Goal: Task Accomplishment & Management: Manage account settings

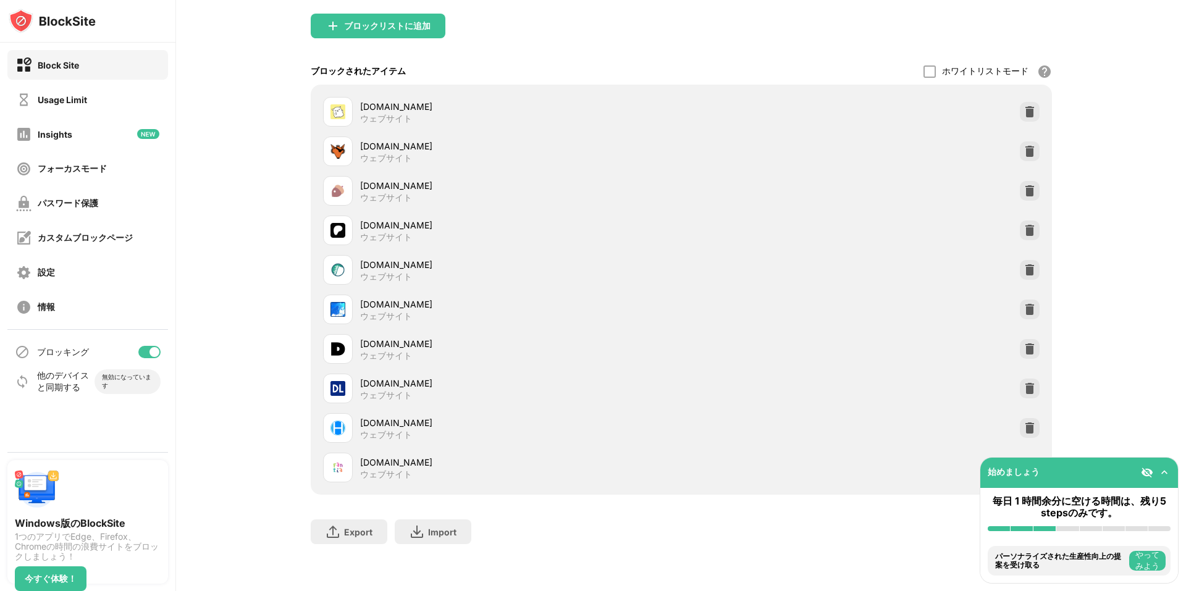
scroll to position [148, 0]
click at [1020, 458] on div at bounding box center [1030, 468] width 20 height 20
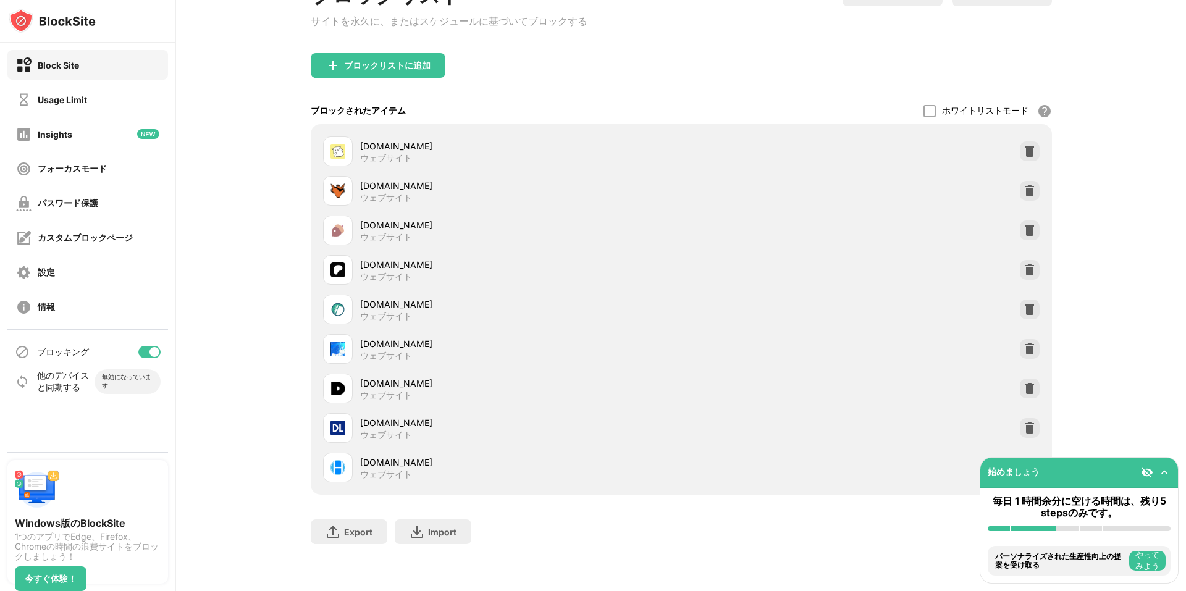
scroll to position [109, 0]
